Goal: Feedback & Contribution: Leave review/rating

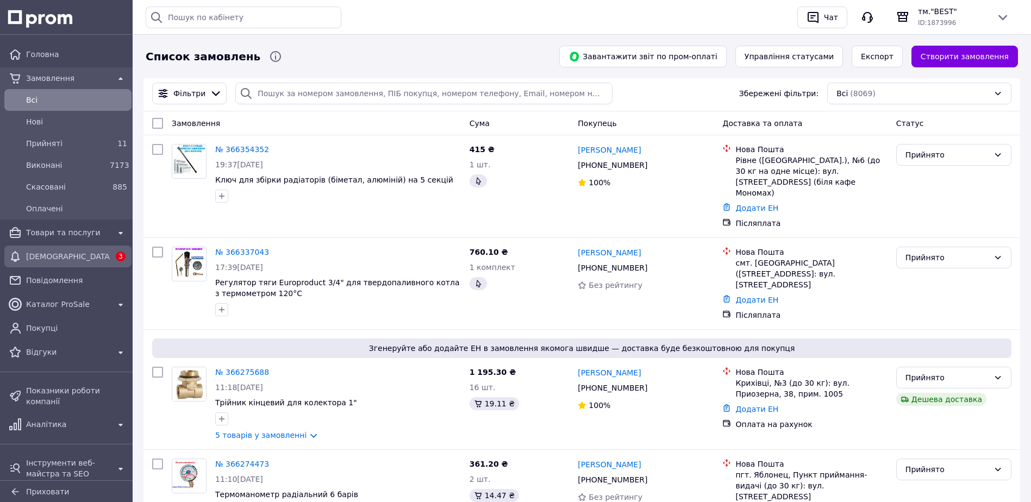
click at [61, 257] on span "[DEMOGRAPHIC_DATA]" at bounding box center [68, 256] width 84 height 11
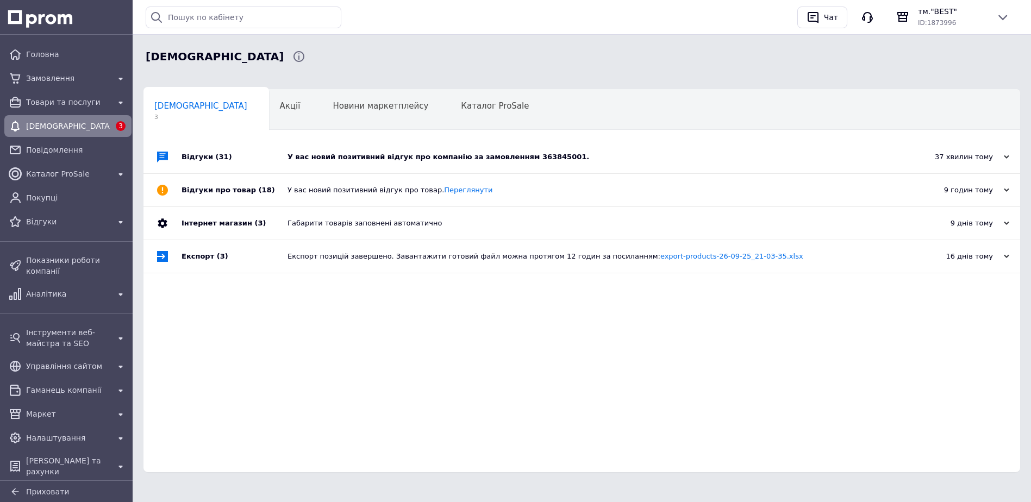
click at [473, 158] on div "У вас новий позитивний відгук про компанію за замовленням 363845001." at bounding box center [594, 157] width 613 height 10
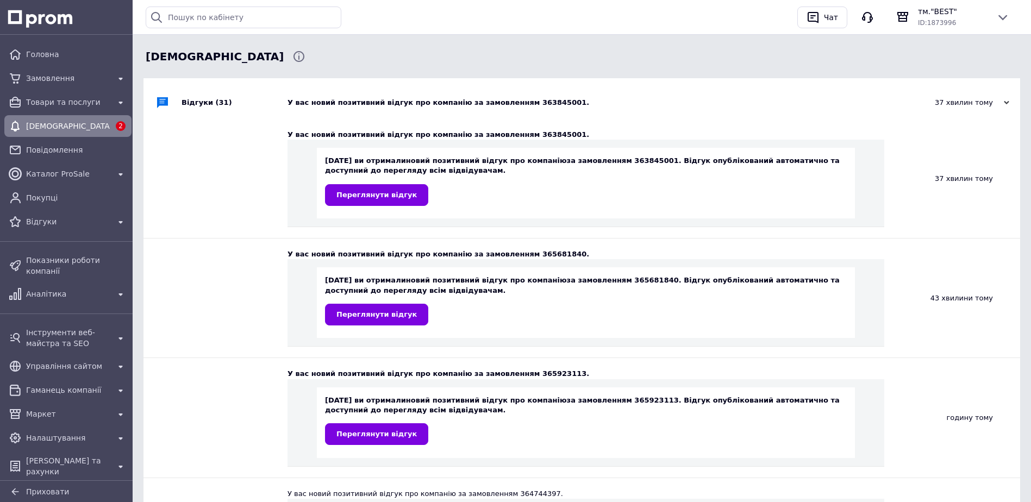
scroll to position [109, 0]
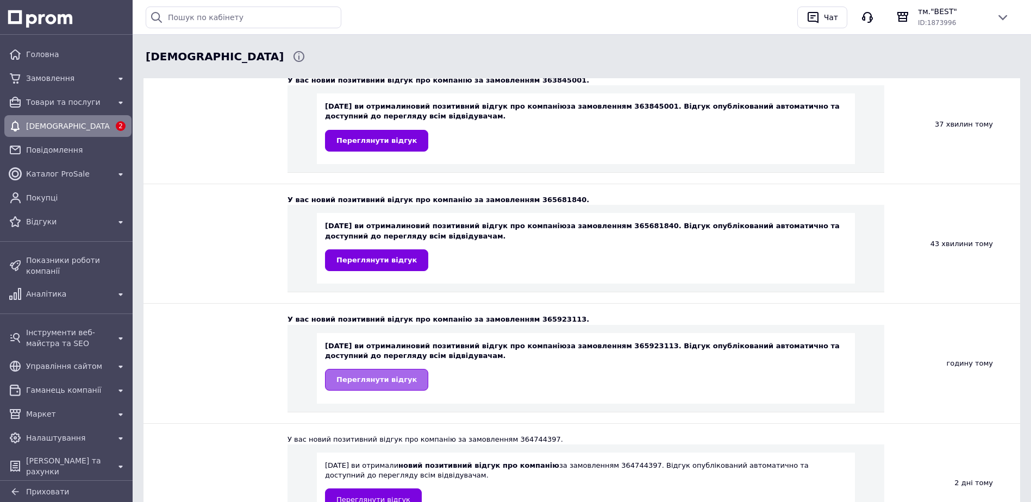
click at [377, 382] on span "Переглянути відгук" at bounding box center [376, 380] width 80 height 8
click at [382, 260] on span "Переглянути відгук" at bounding box center [376, 260] width 80 height 8
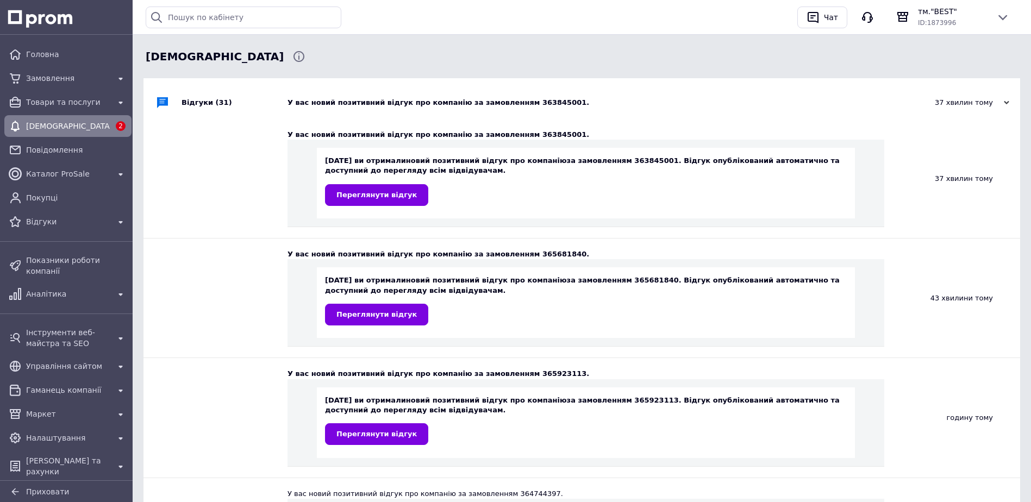
scroll to position [0, 0]
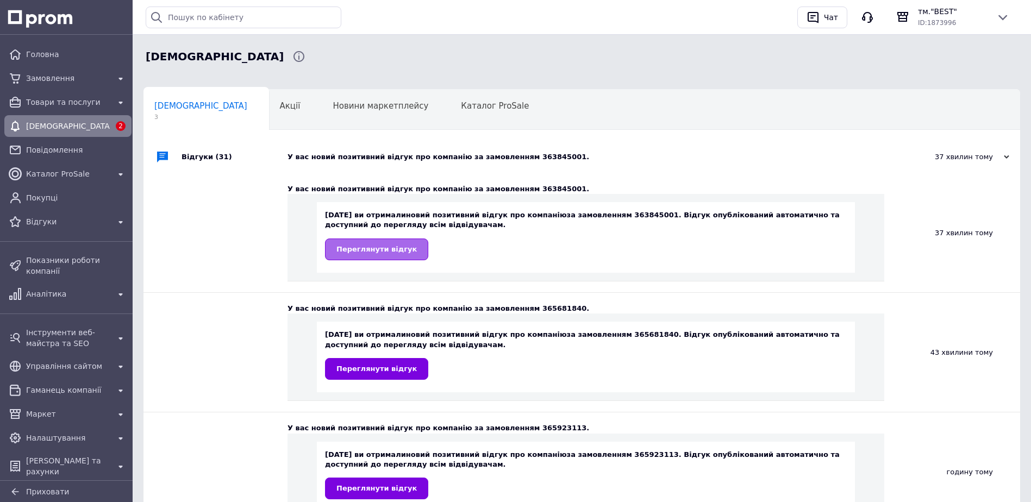
click at [373, 251] on span "Переглянути відгук" at bounding box center [376, 249] width 80 height 8
click at [41, 222] on span "Відгуки" at bounding box center [68, 221] width 84 height 11
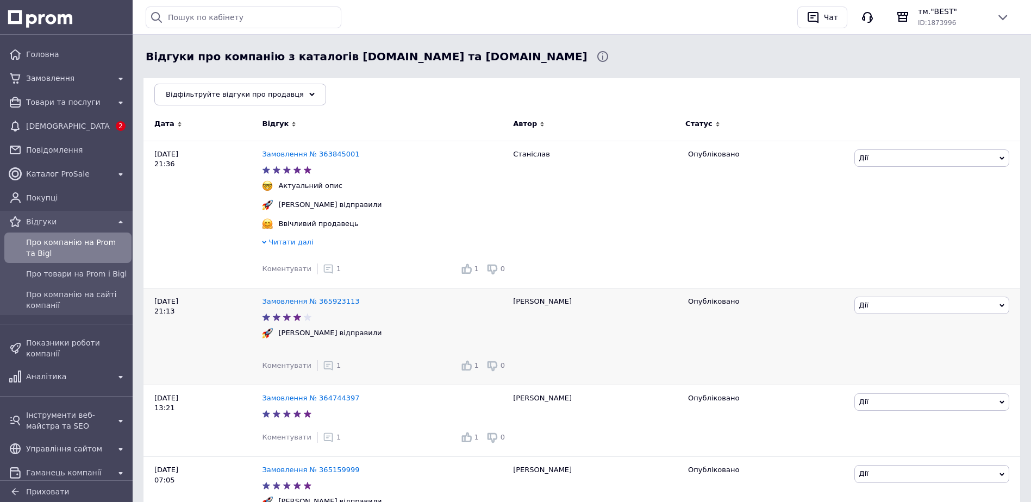
scroll to position [163, 0]
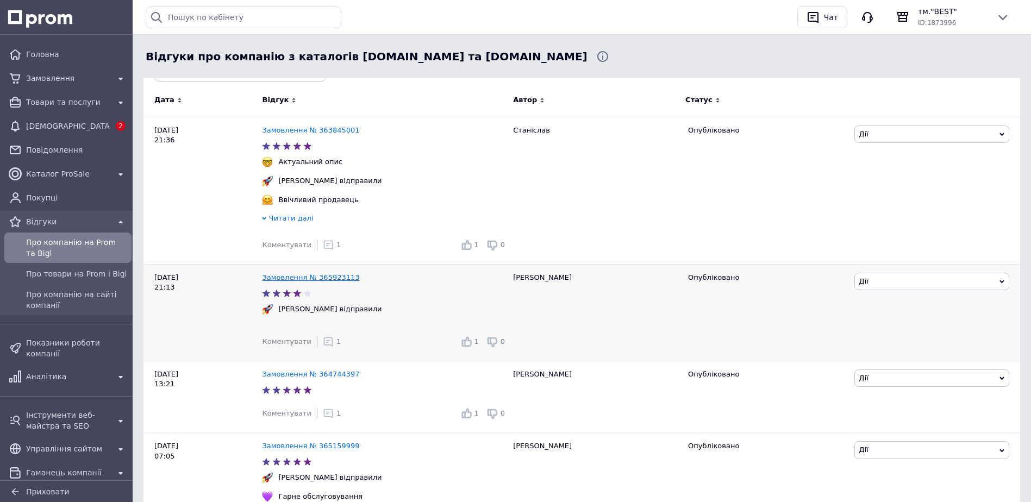
click at [308, 281] on link "Замовлення № 365923113" at bounding box center [310, 277] width 97 height 8
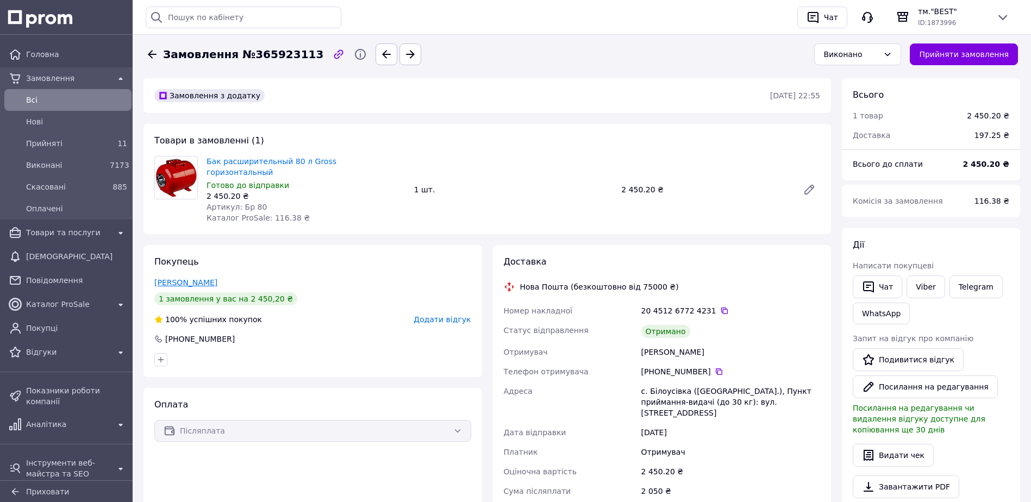
click at [183, 278] on link "Самараш Сергій" at bounding box center [185, 282] width 63 height 9
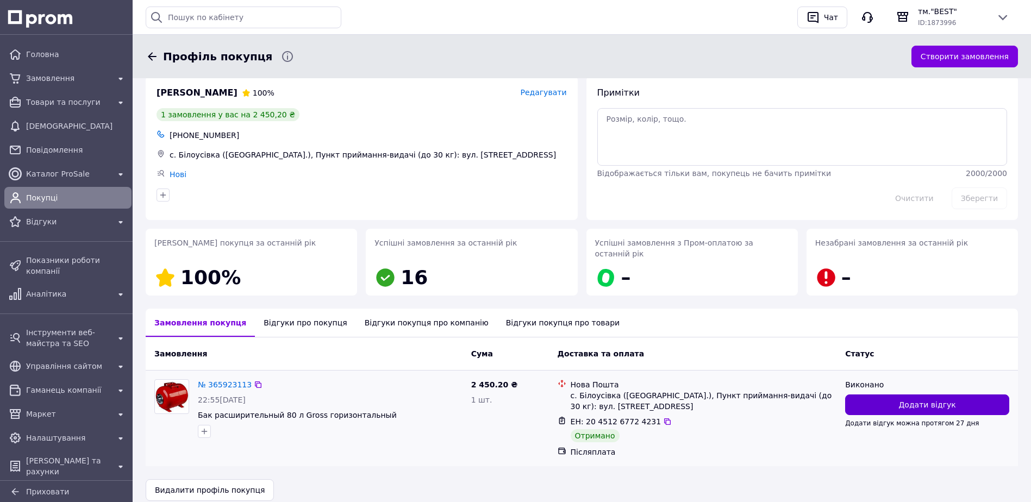
click at [914, 400] on span "Додати відгук" at bounding box center [927, 405] width 57 height 11
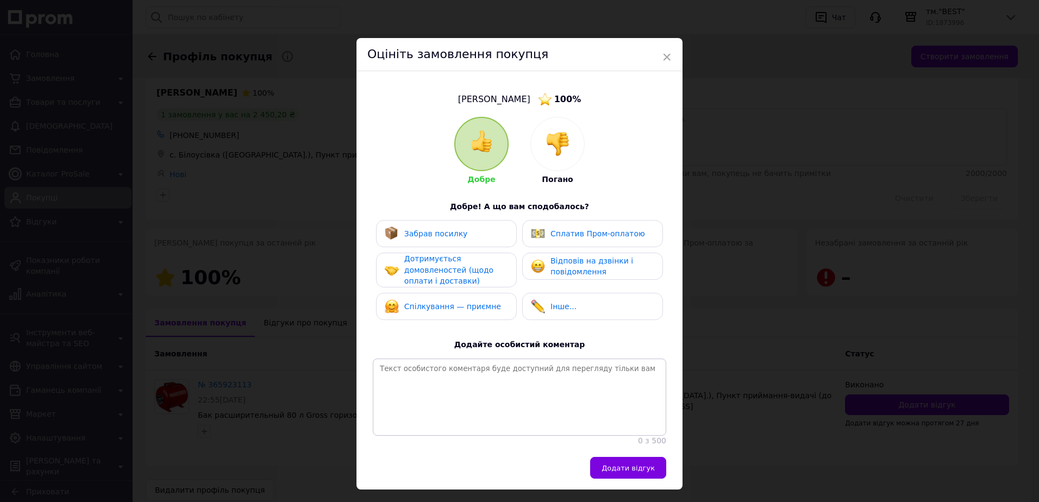
click at [447, 233] on span "Забрав посилку" at bounding box center [436, 233] width 64 height 9
click at [442, 260] on span "Дотримується домовленостей (щодо оплати і доставки)" at bounding box center [448, 269] width 89 height 31
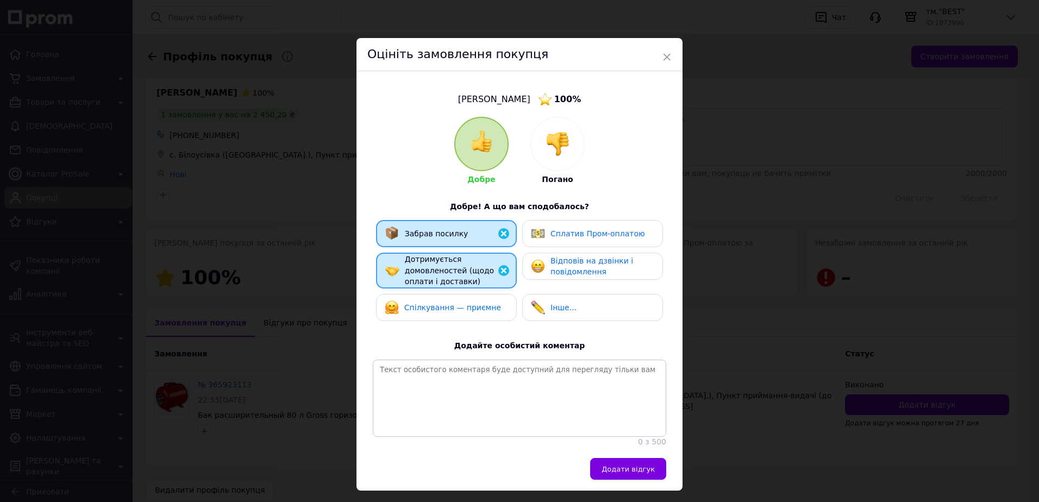
click at [442, 306] on span "Спілкування — приємне" at bounding box center [452, 307] width 97 height 9
click at [587, 264] on span "Відповів на дзвінки і повідомлення" at bounding box center [592, 267] width 83 height 20
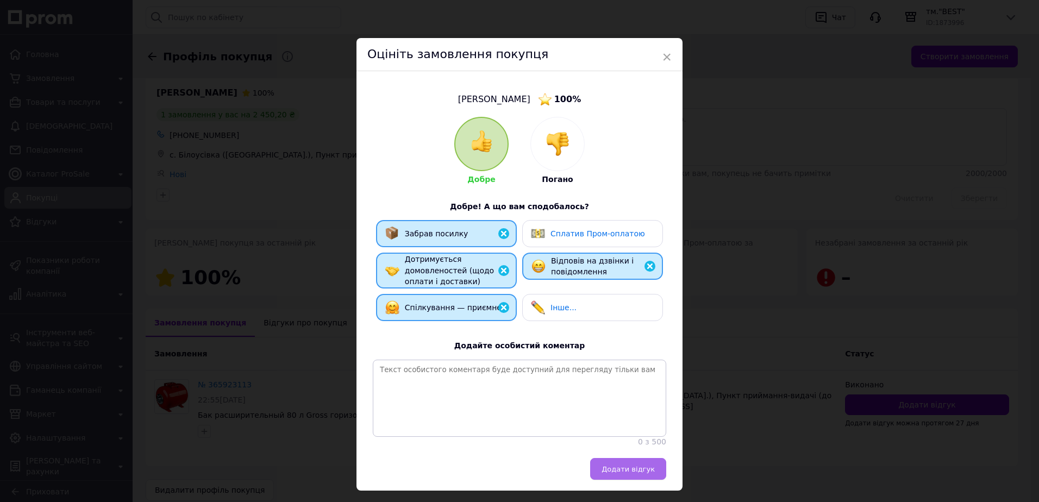
click at [622, 468] on button "Додати відгук" at bounding box center [628, 469] width 76 height 22
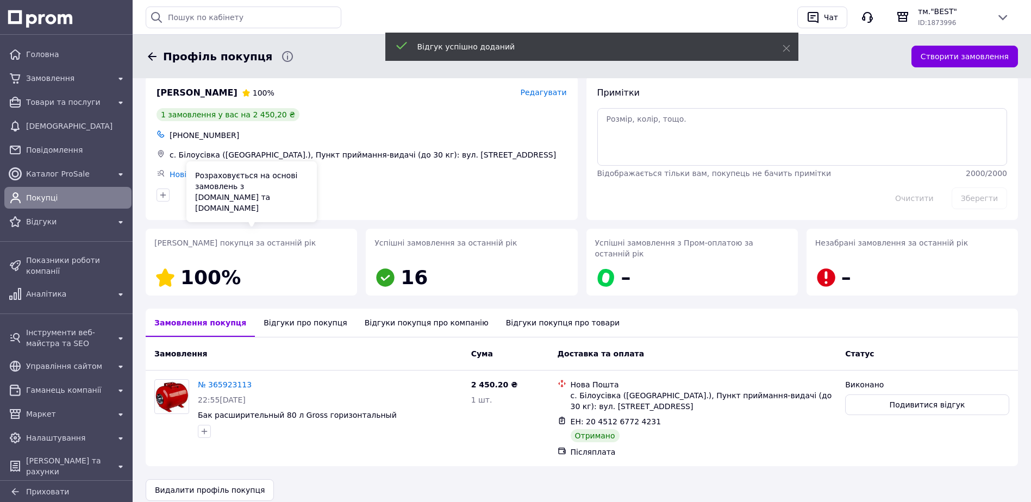
scroll to position [23, 0]
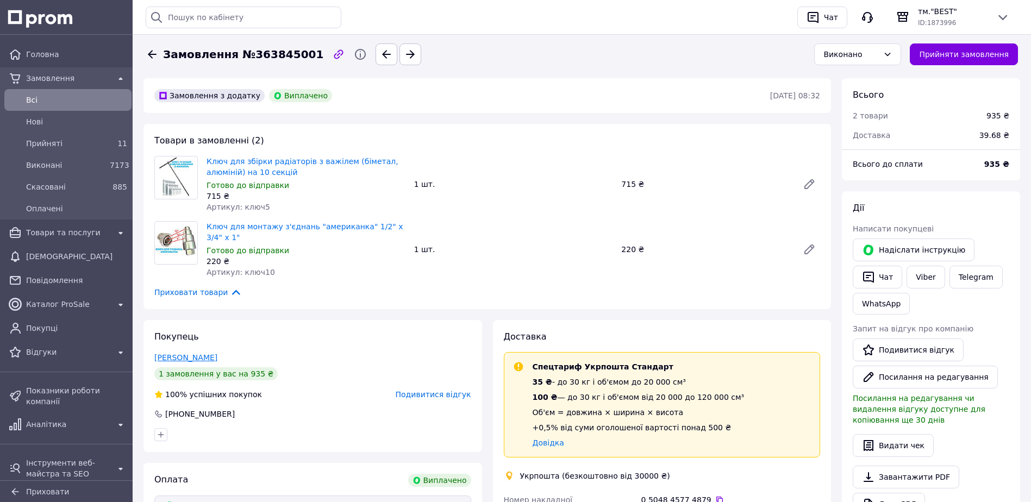
click at [189, 356] on link "[PERSON_NAME]" at bounding box center [185, 357] width 63 height 9
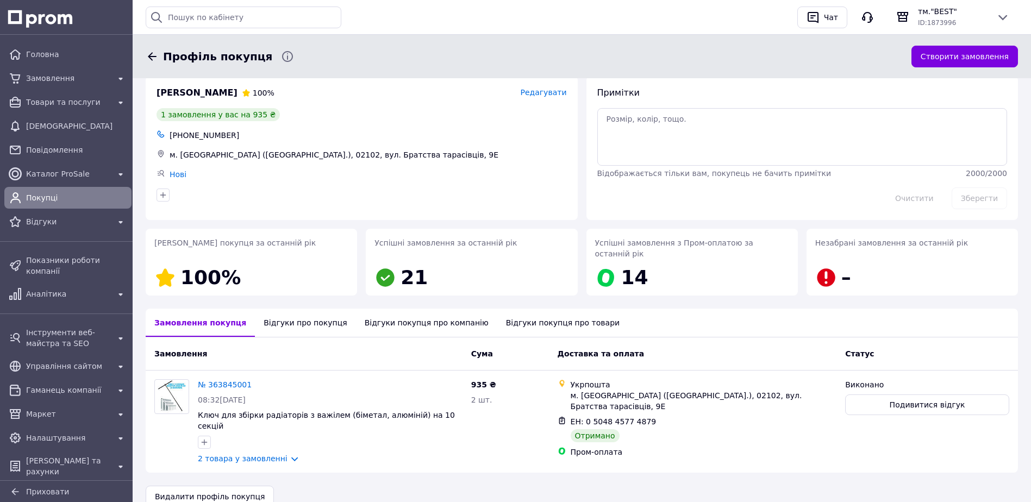
click at [428, 311] on div "Відгуки покупця про компанію" at bounding box center [426, 323] width 141 height 28
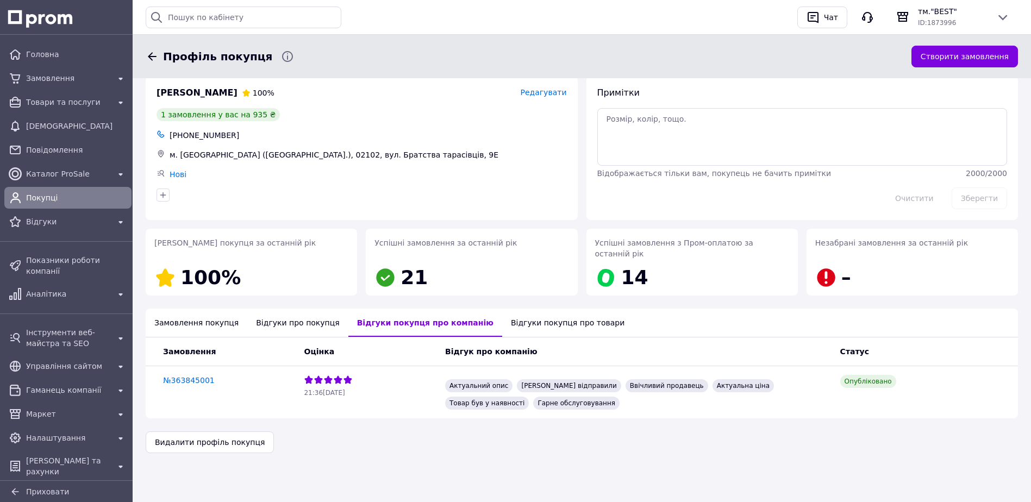
scroll to position [22, 0]
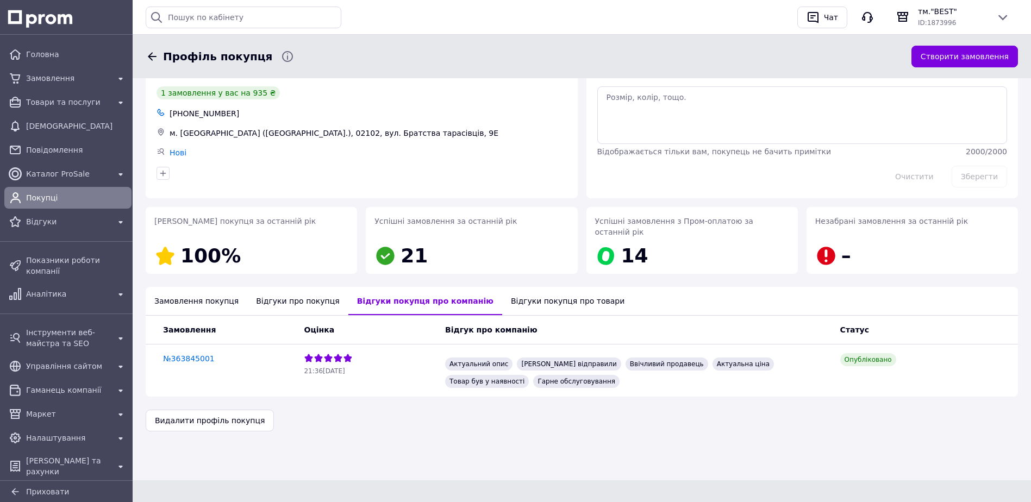
click at [284, 291] on div "Відгуки про покупця" at bounding box center [297, 301] width 101 height 28
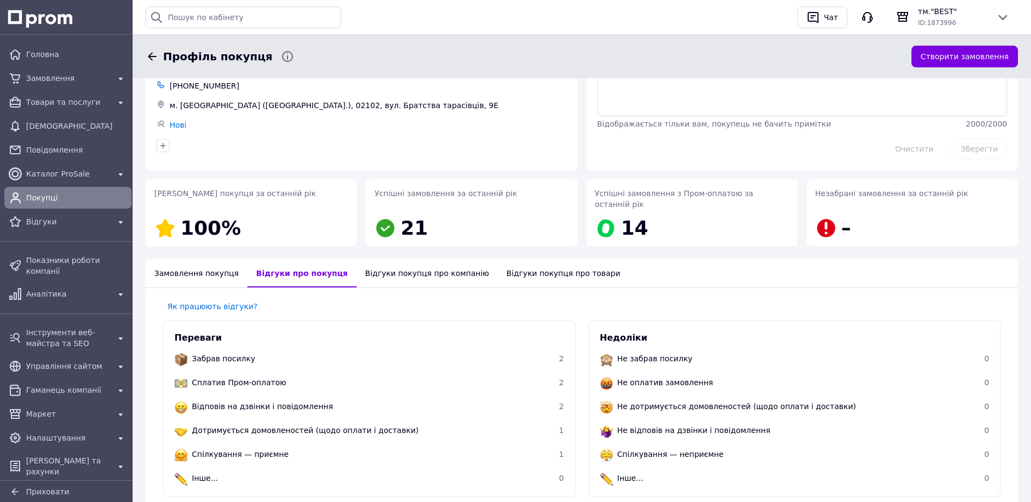
scroll to position [0, 0]
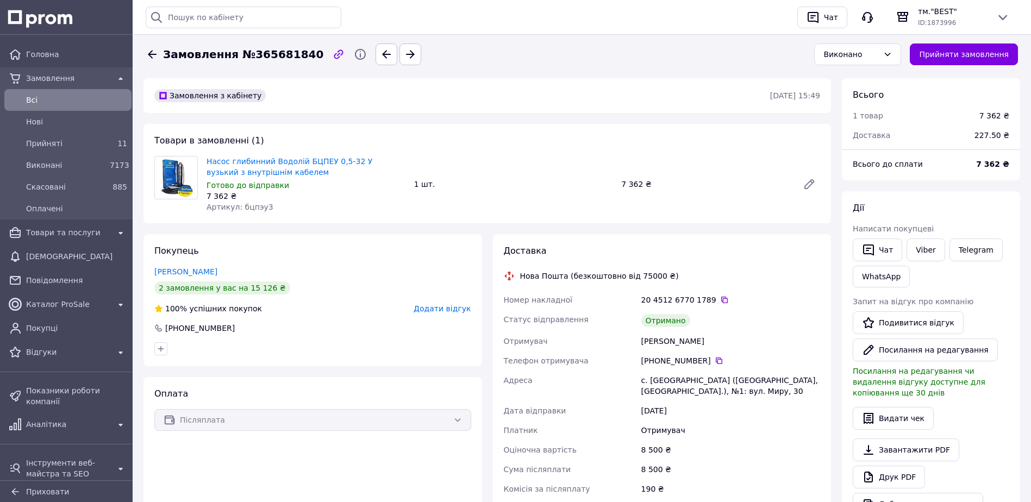
scroll to position [67, 0]
click at [197, 270] on link "Расулов Євген" at bounding box center [185, 271] width 63 height 9
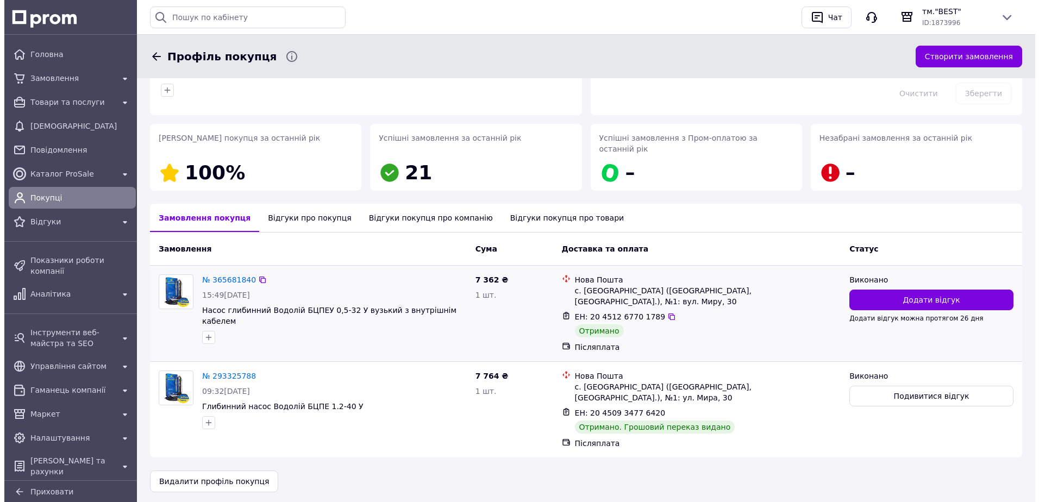
scroll to position [108, 0]
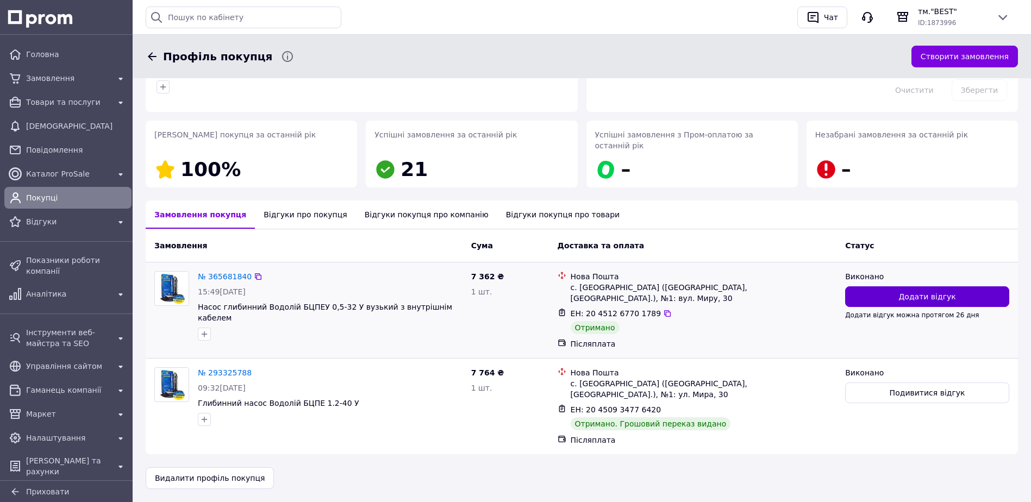
click at [895, 290] on button "Додати відгук" at bounding box center [927, 296] width 164 height 21
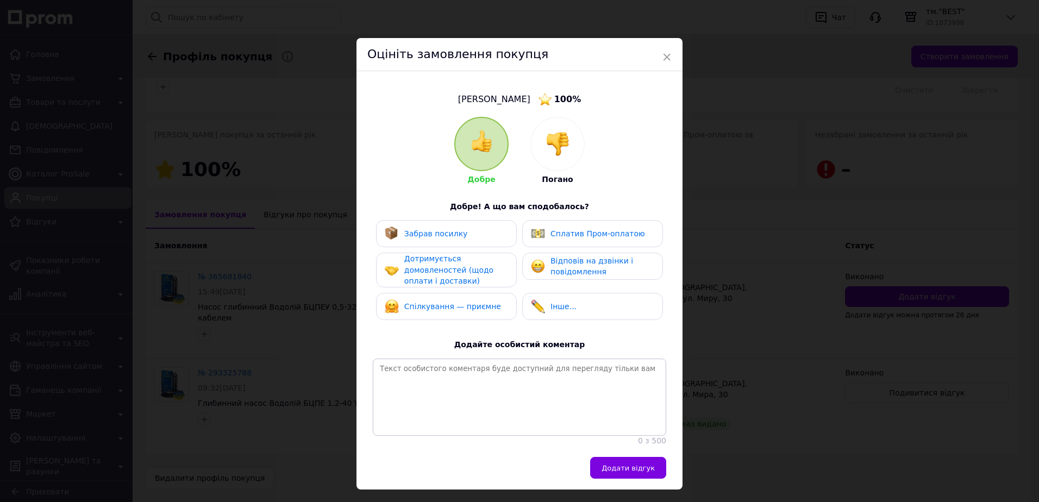
click at [434, 235] on span "Забрав посилку" at bounding box center [436, 233] width 64 height 9
click at [434, 265] on span "Дотримується домовленостей (щодо оплати і доставки)" at bounding box center [448, 269] width 89 height 31
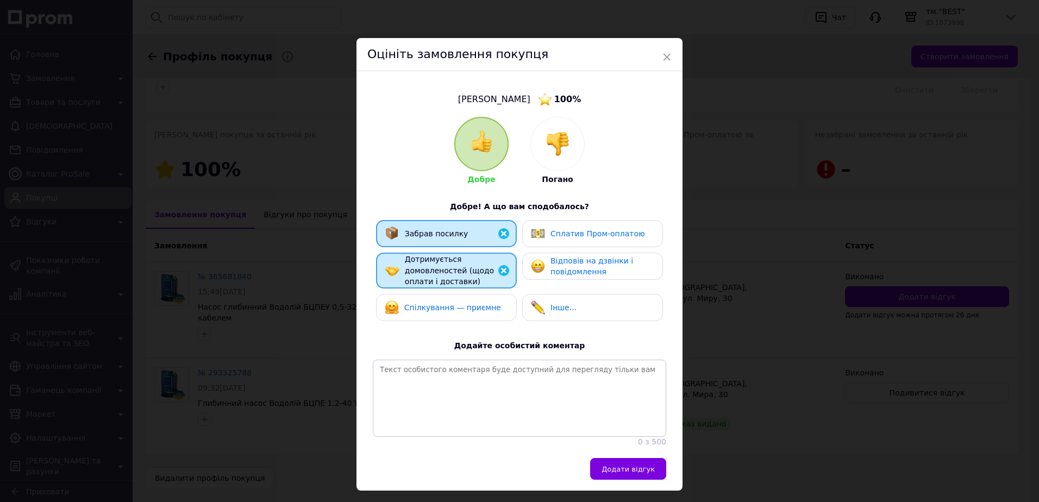
click at [430, 307] on span "Спілкування — приємне" at bounding box center [452, 307] width 97 height 9
click at [585, 265] on span "Відповів на дзвінки і повідомлення" at bounding box center [592, 267] width 83 height 20
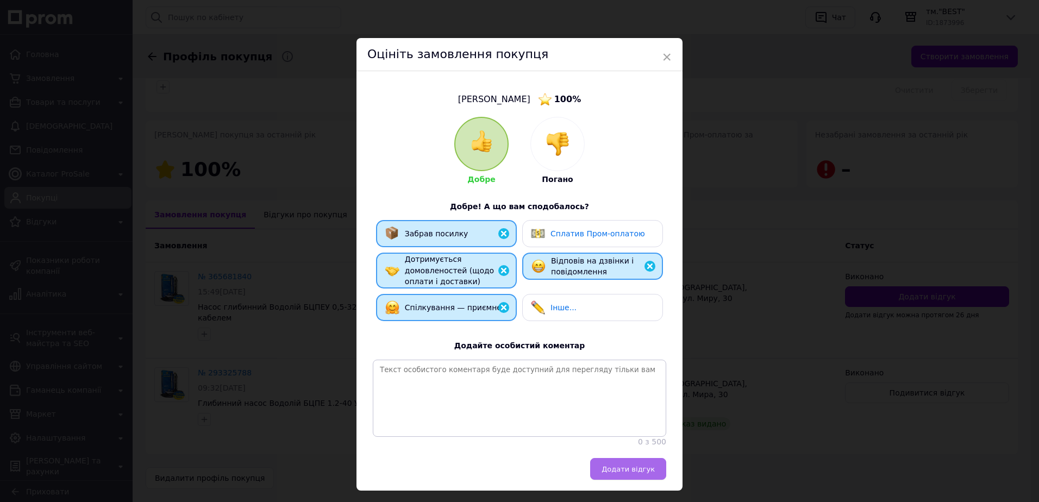
click at [617, 473] on span "Додати відгук" at bounding box center [628, 469] width 53 height 8
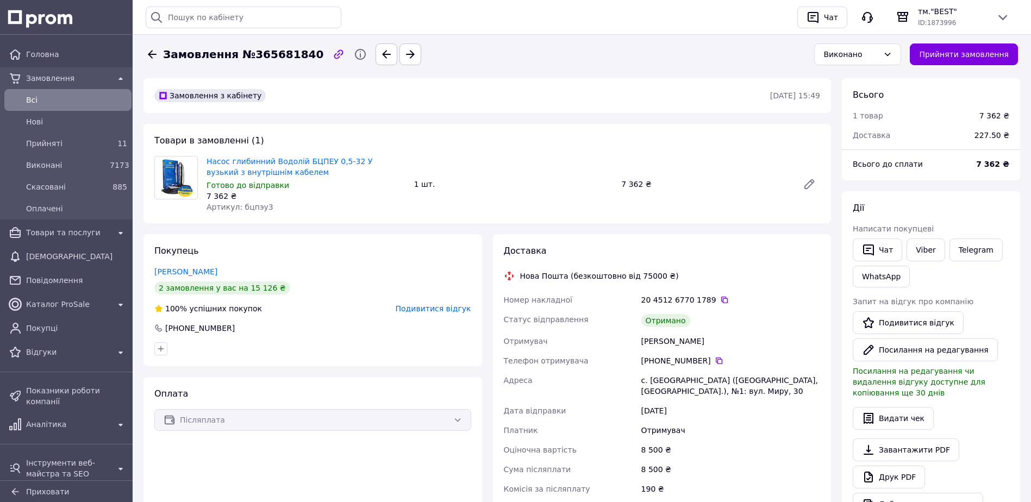
scroll to position [67, 0]
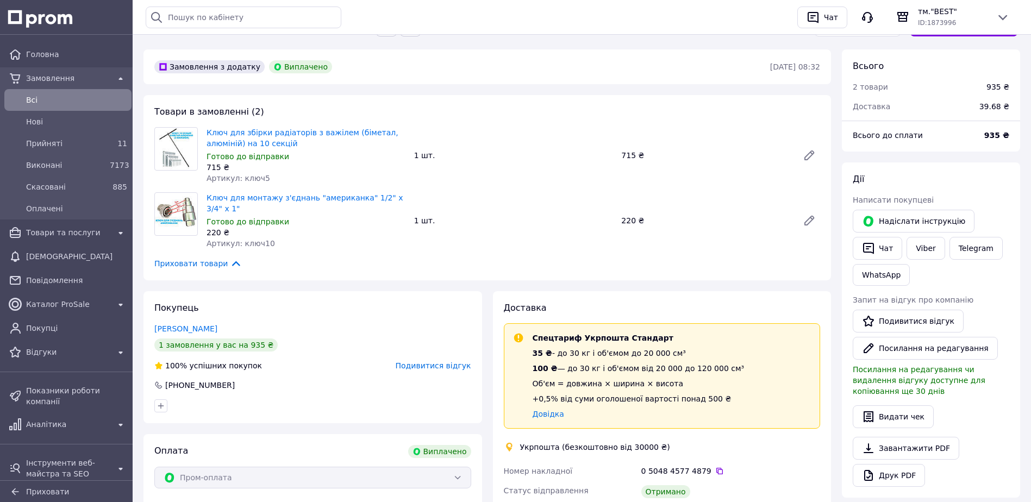
scroll to position [54, 0]
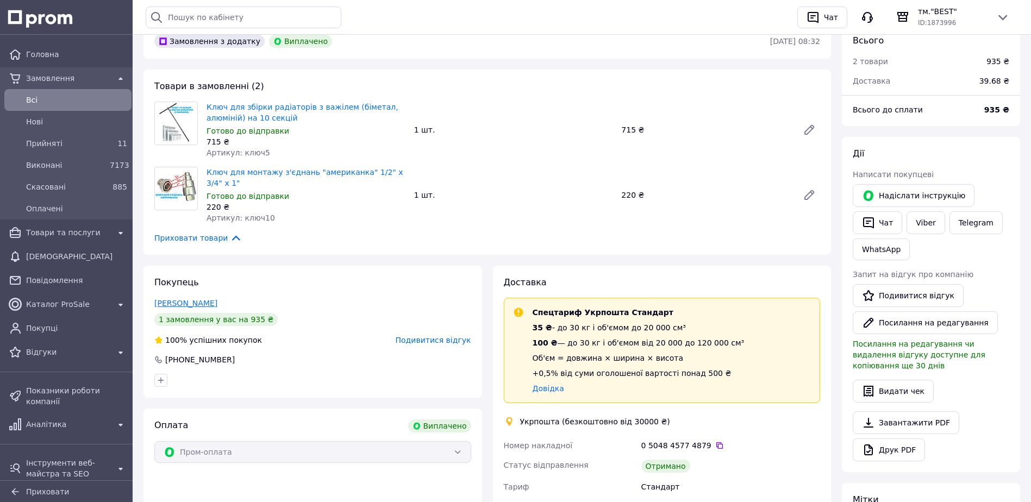
click at [201, 301] on link "[PERSON_NAME]" at bounding box center [185, 303] width 63 height 9
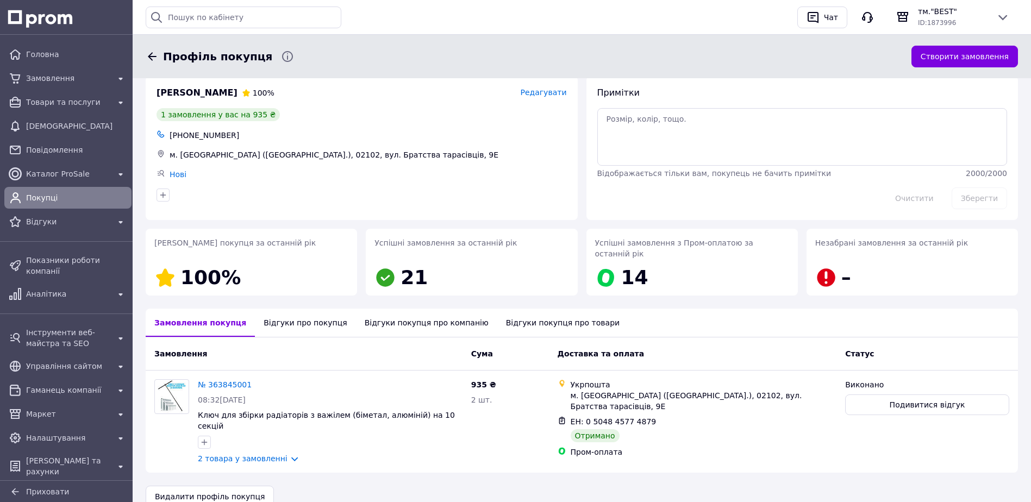
scroll to position [18, 0]
